Goal: Task Accomplishment & Management: Manage account settings

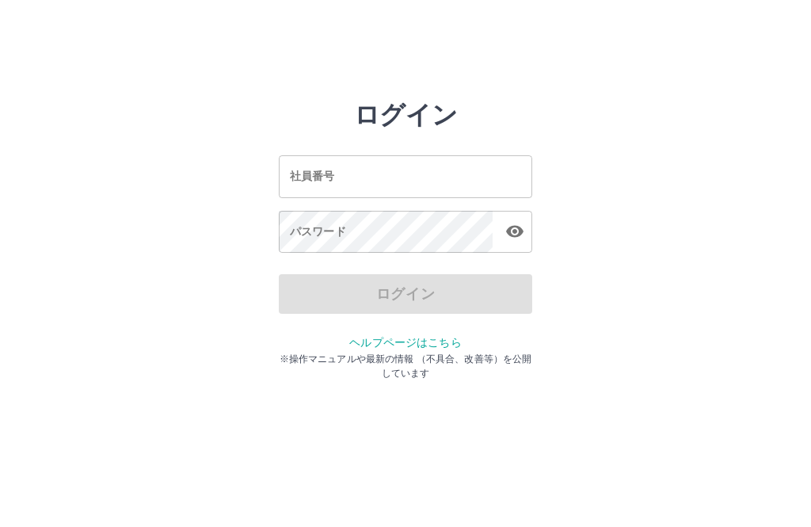
click at [440, 161] on input "社員番号" at bounding box center [405, 176] width 253 height 42
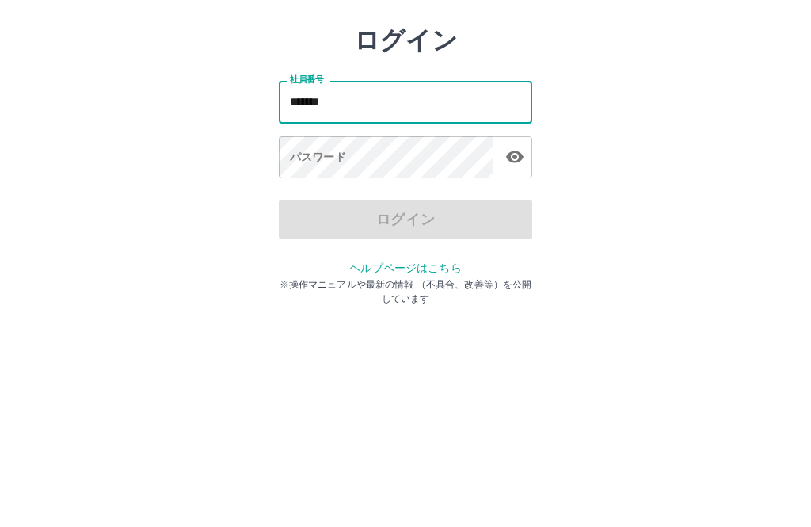
type input "*******"
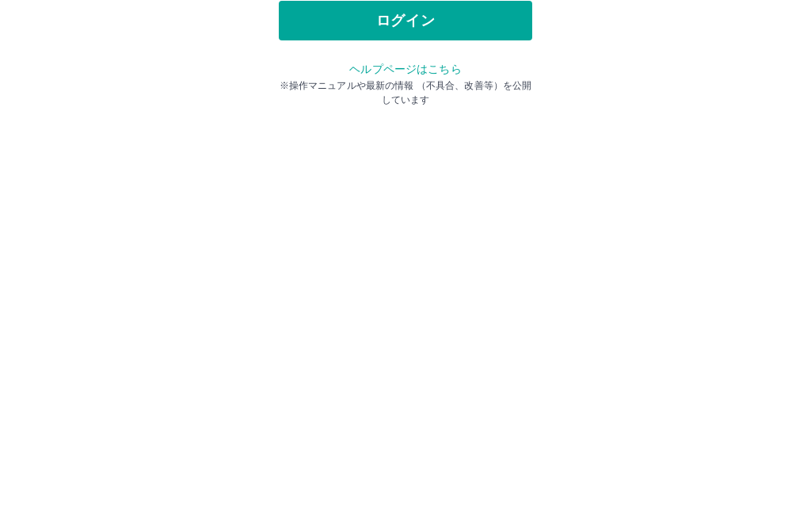
click at [403, 274] on button "ログイン" at bounding box center [405, 294] width 253 height 40
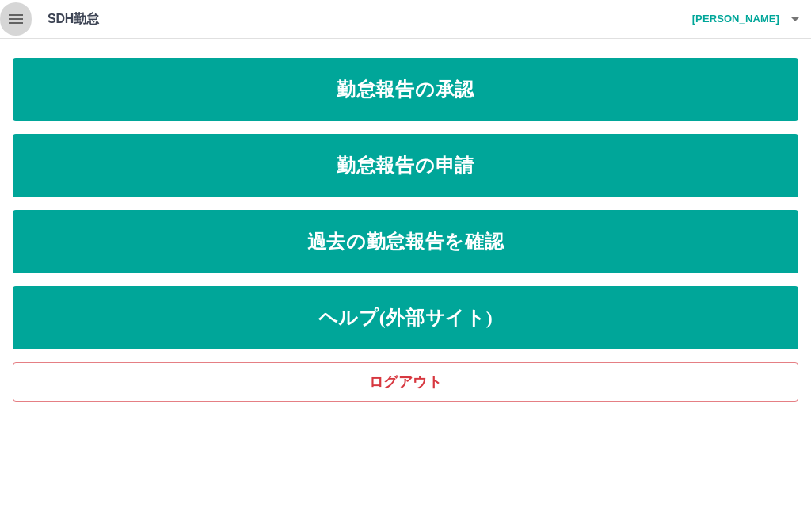
click at [9, 24] on icon "button" at bounding box center [16, 19] width 14 height 10
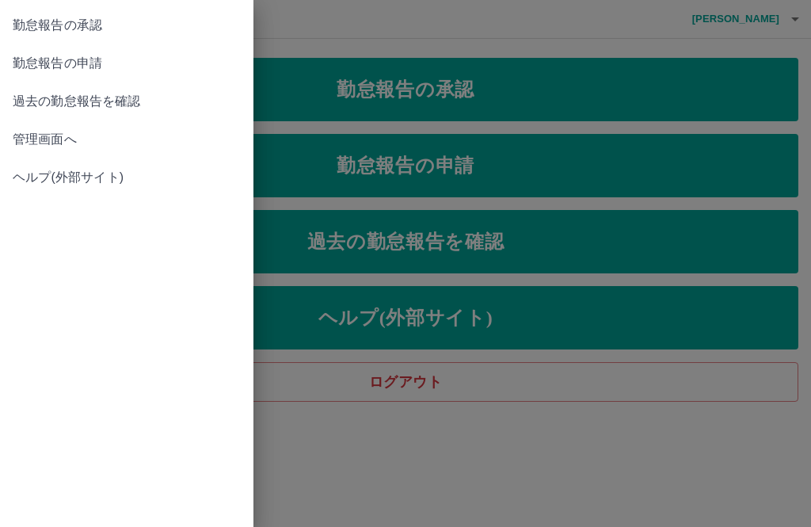
click at [67, 139] on span "管理画面へ" at bounding box center [127, 139] width 228 height 19
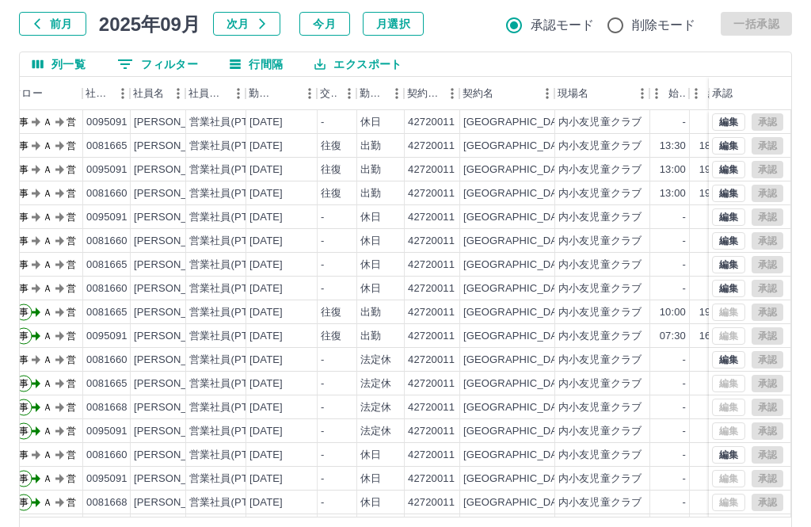
scroll to position [0, 72]
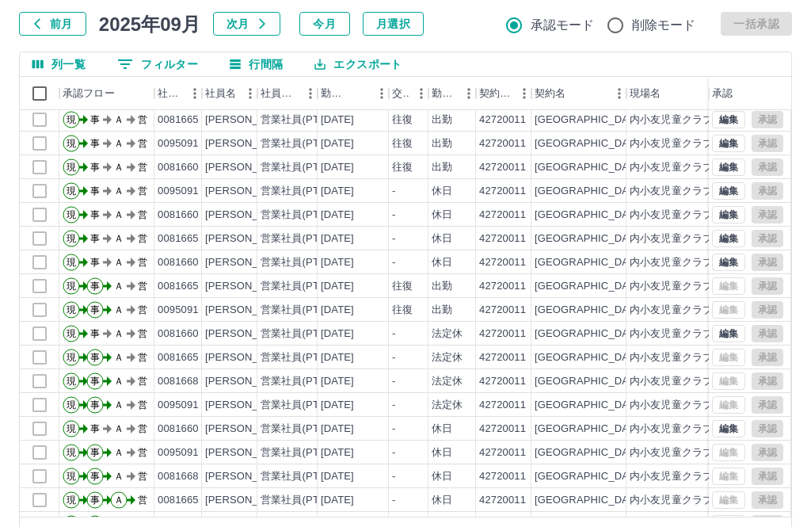
scroll to position [27, 0]
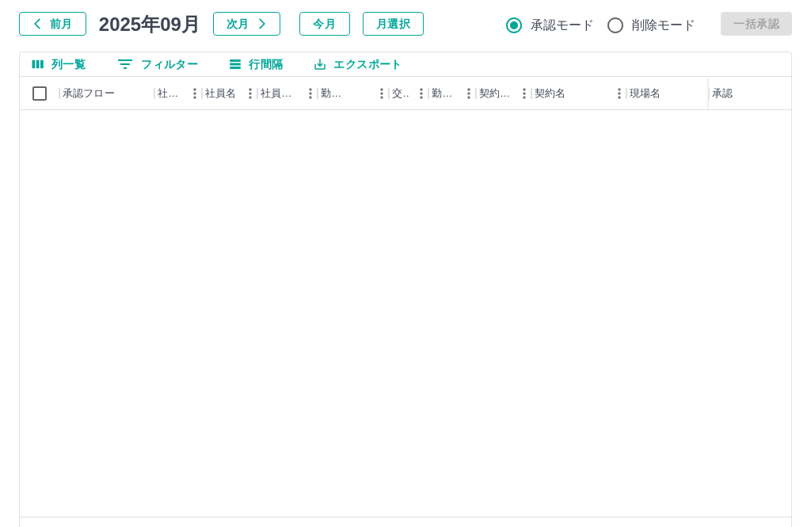
scroll to position [0, 0]
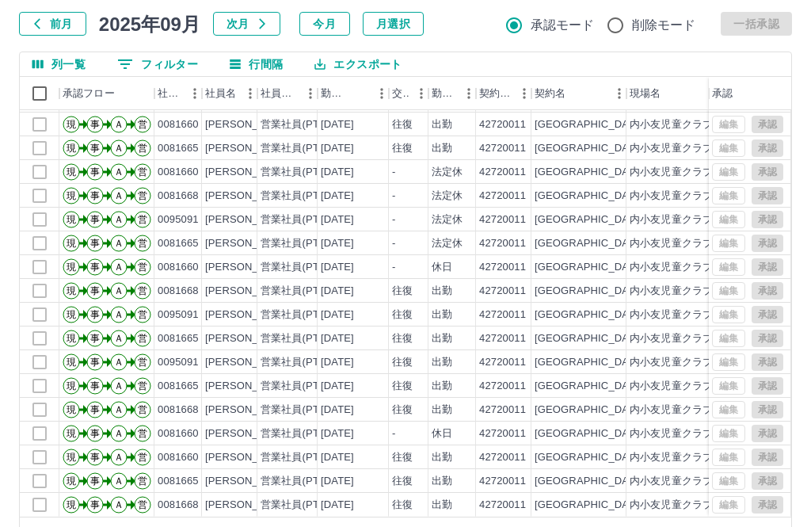
scroll to position [69, 0]
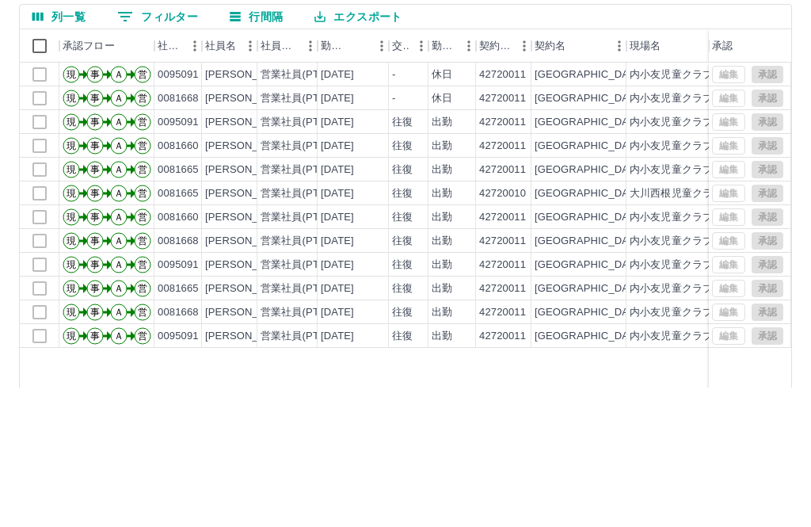
scroll to position [92, 0]
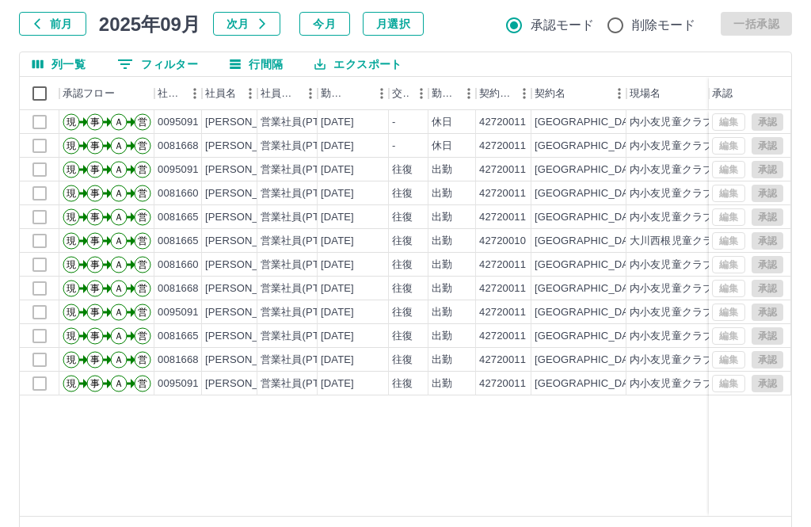
click at [755, 526] on button "前のページへ" at bounding box center [742, 537] width 32 height 32
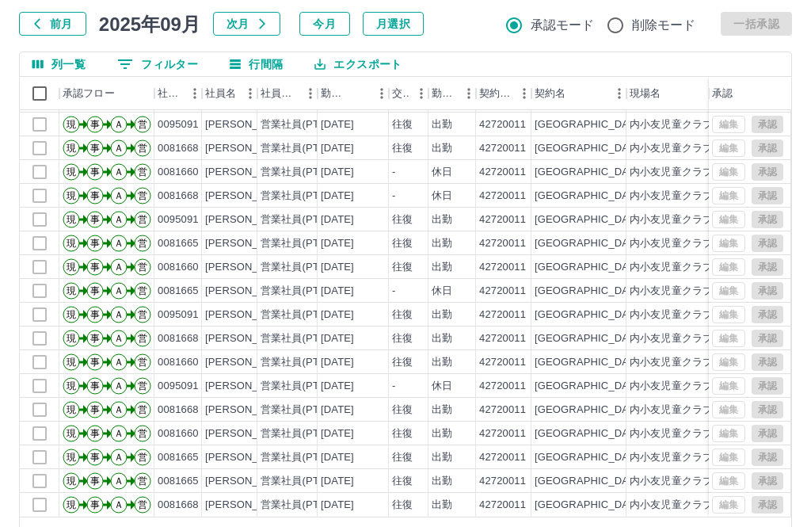
scroll to position [69, 0]
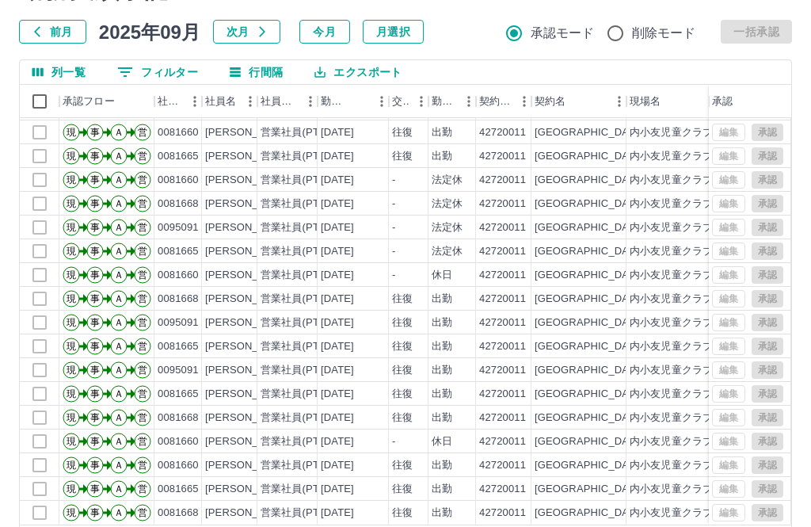
scroll to position [92, 0]
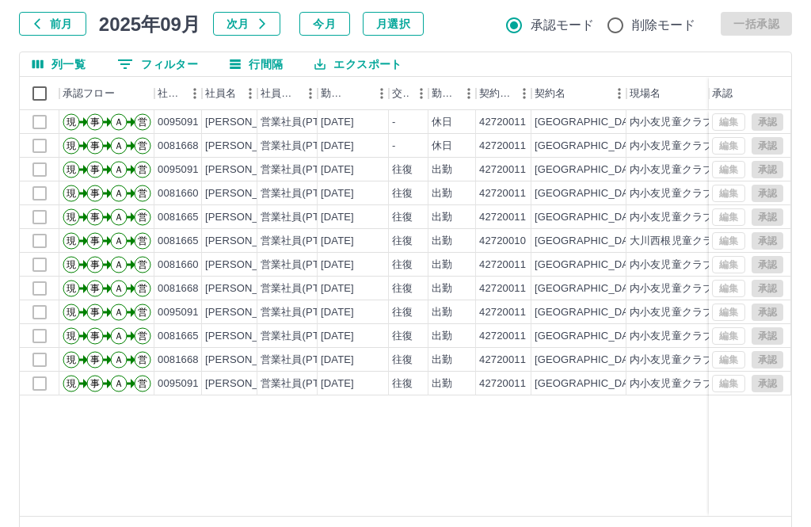
scroll to position [0, 0]
click at [751, 526] on icon "前のページへ" at bounding box center [742, 536] width 19 height 19
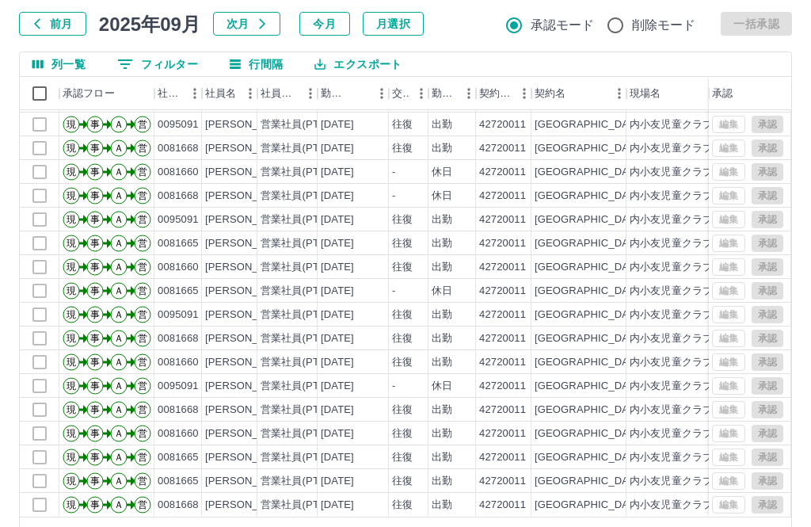
scroll to position [69, 0]
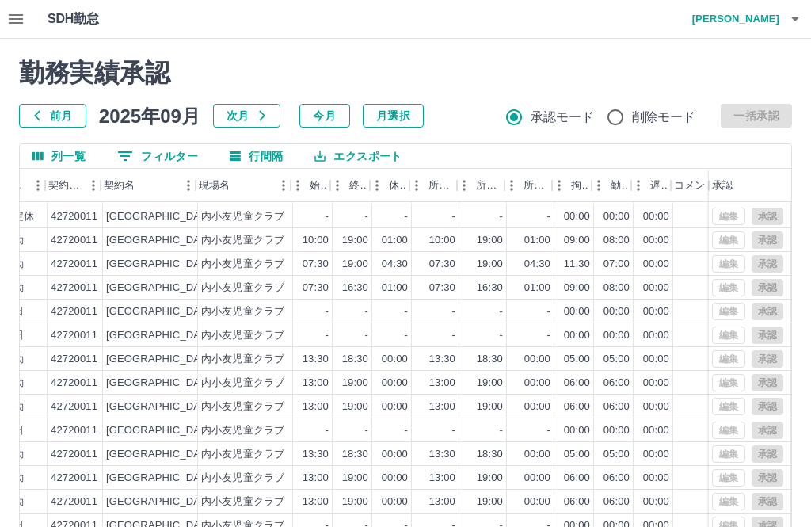
scroll to position [21, 431]
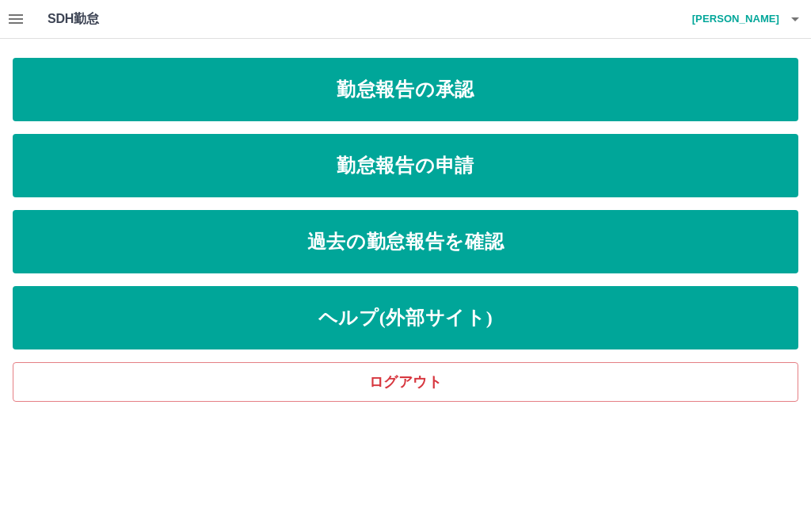
click at [806, 28] on button "button" at bounding box center [795, 19] width 32 height 38
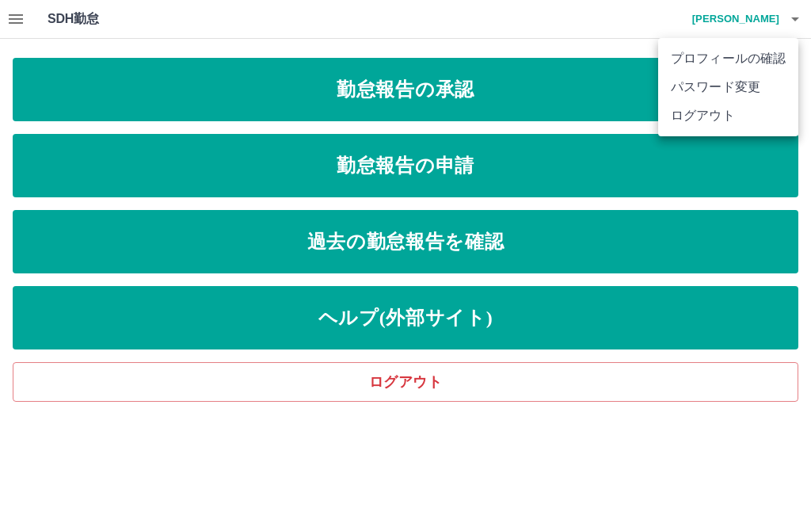
click at [727, 112] on li "ログアウト" at bounding box center [728, 115] width 140 height 29
